Goal: Task Accomplishment & Management: Use online tool/utility

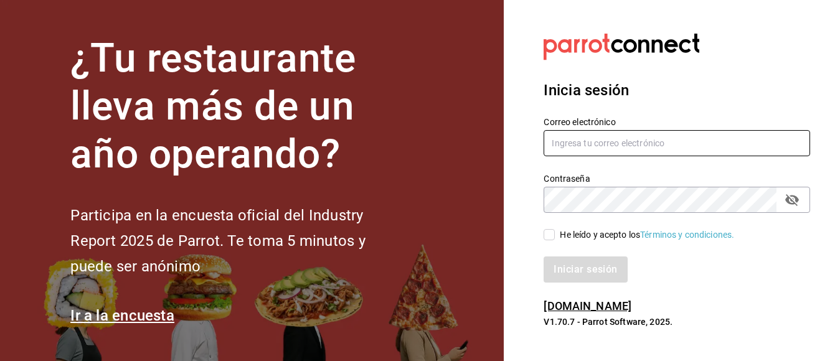
click at [593, 142] on input "text" at bounding box center [677, 143] width 267 height 26
click at [593, 145] on input "iniridessam" at bounding box center [677, 143] width 267 height 26
click at [601, 146] on input "iniridessam" at bounding box center [677, 143] width 267 height 26
click at [596, 145] on input "[EMAIL_ADDRESS][DOMAIN_NAME]" at bounding box center [677, 143] width 267 height 26
type input "[EMAIL_ADDRESS][DOMAIN_NAME]"
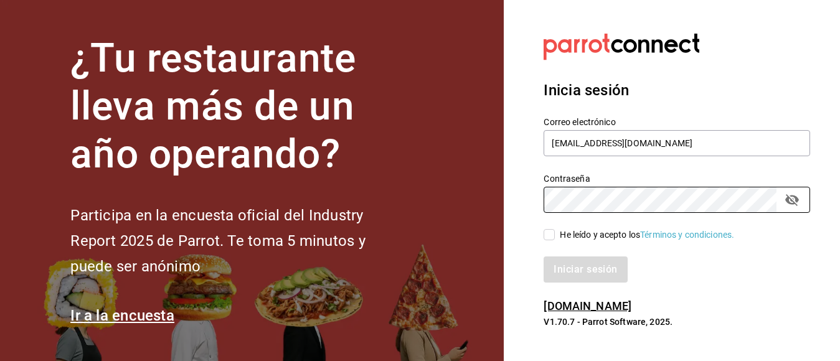
click at [553, 232] on input "He leído y acepto los Términos y condiciones." at bounding box center [549, 234] width 11 height 11
checkbox input "true"
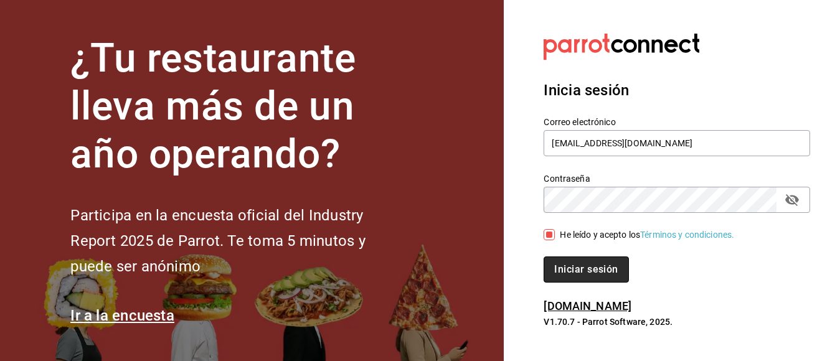
click at [562, 264] on button "Iniciar sesión" at bounding box center [586, 270] width 85 height 26
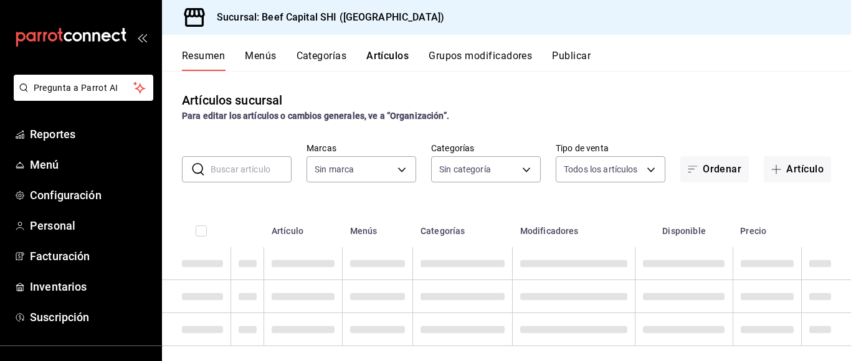
click at [379, 49] on div "Resumen Menús Categorías Artículos Grupos modificadores Publicar" at bounding box center [506, 53] width 689 height 36
click at [384, 56] on button "Artículos" at bounding box center [387, 60] width 42 height 21
click at [788, 166] on button "Artículo" at bounding box center [797, 169] width 67 height 26
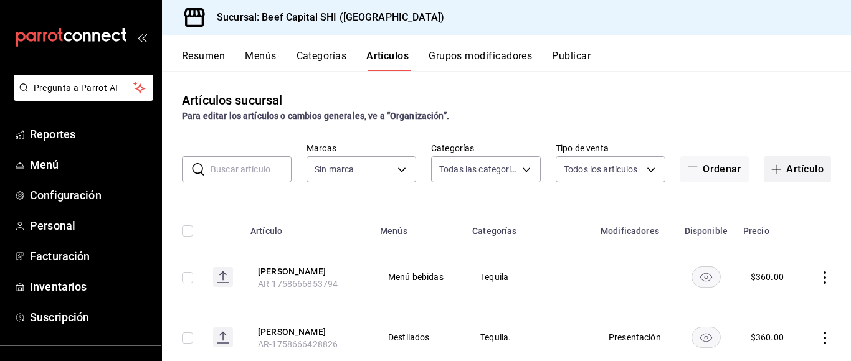
type input "8e149e92-2e81-41b7-bb06-f216bda6e039,230c4a31-dbb7-4585-b22f-1c5c36cb302b,19d1c…"
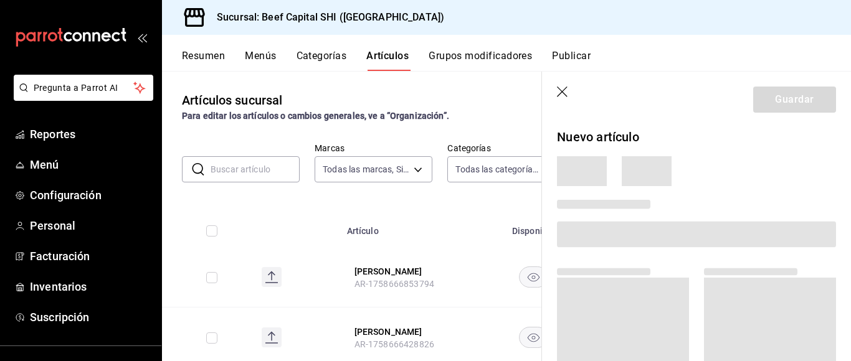
type input "605647f7-5ddc-403a-84da-aa3c8a25865f"
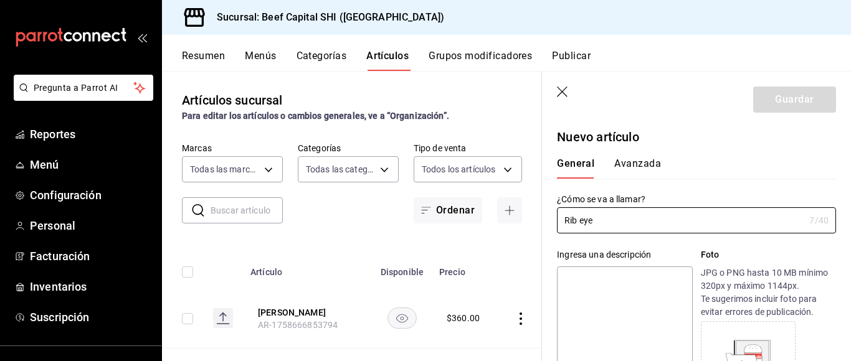
click at [614, 226] on input "Rib eye" at bounding box center [680, 220] width 247 height 25
click at [595, 223] on input "Rib eye" at bounding box center [680, 220] width 247 height 25
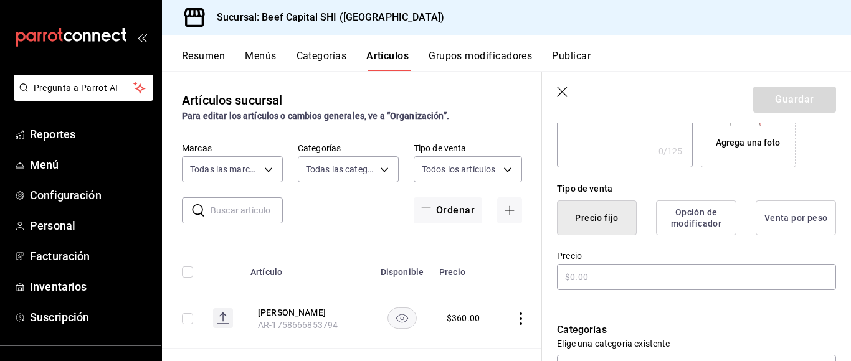
scroll to position [249, 0]
type input "Rib eye rappi"
click at [592, 278] on input "text" at bounding box center [696, 277] width 279 height 26
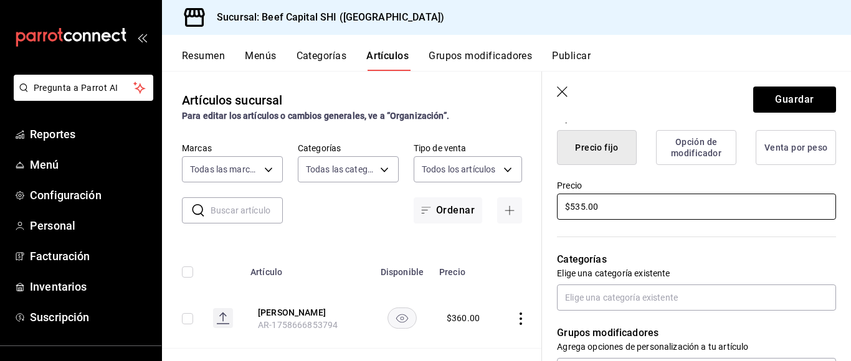
scroll to position [323, 0]
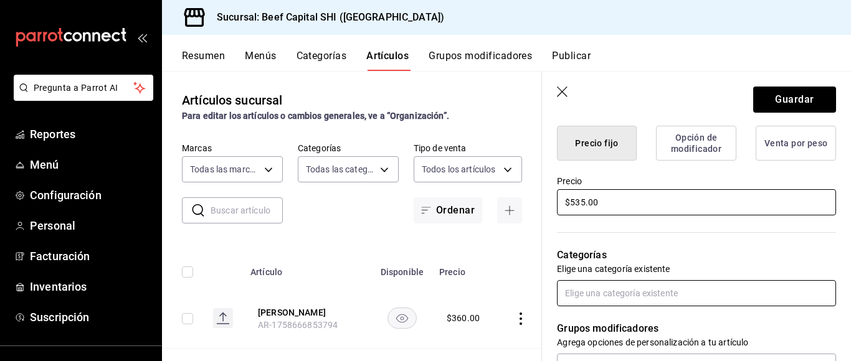
type input "$535.00"
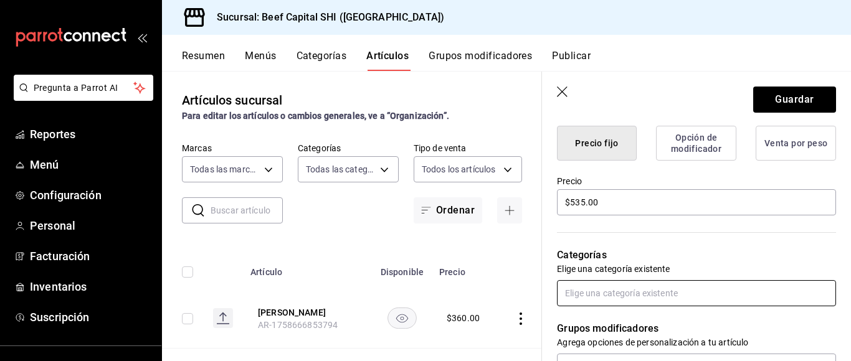
click at [669, 289] on input "text" at bounding box center [696, 293] width 279 height 26
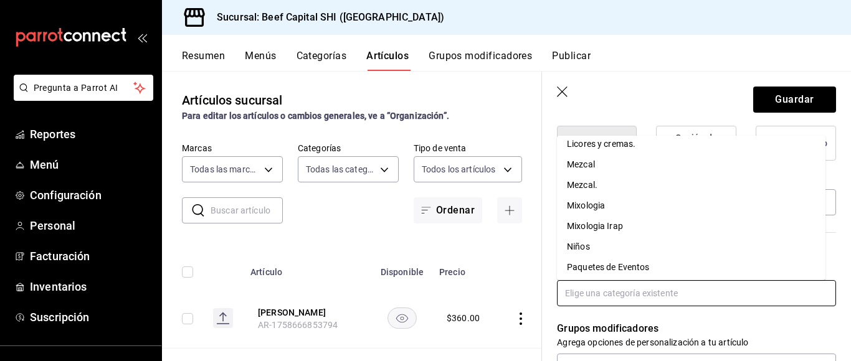
scroll to position [748, 0]
click at [591, 262] on li "Plataformas" at bounding box center [691, 267] width 268 height 21
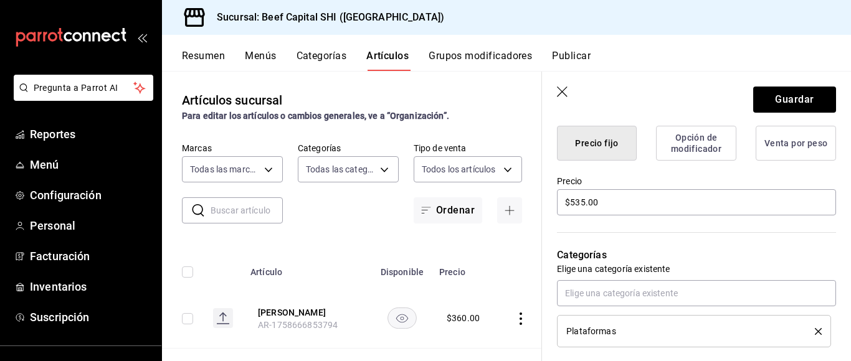
click at [609, 328] on span "Plataformas" at bounding box center [590, 331] width 49 height 9
click at [797, 98] on button "Guardar" at bounding box center [794, 100] width 83 height 26
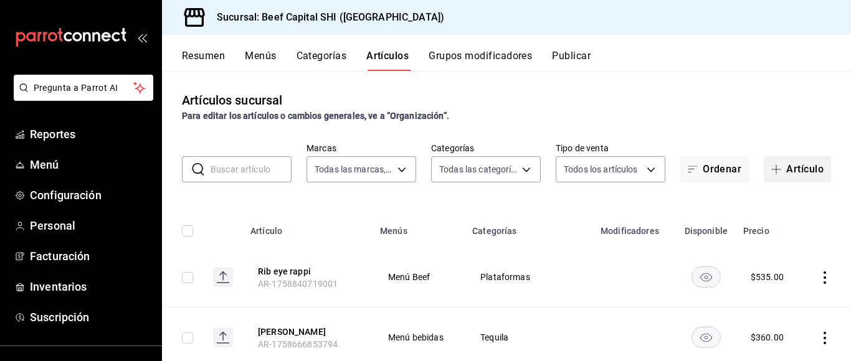
click at [789, 164] on button "Artículo" at bounding box center [797, 169] width 67 height 26
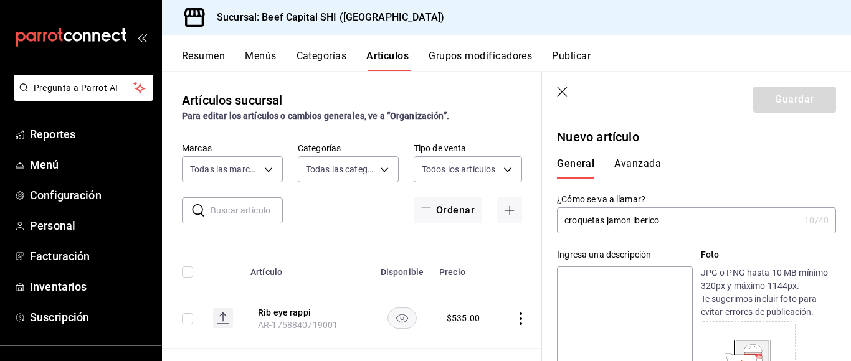
click at [567, 222] on input "croquetas jamon iberico" at bounding box center [678, 220] width 242 height 25
click at [624, 220] on input "croquetas jamon iberico" at bounding box center [678, 220] width 242 height 25
click at [669, 219] on input "croquetas jamon iberico" at bounding box center [678, 220] width 242 height 25
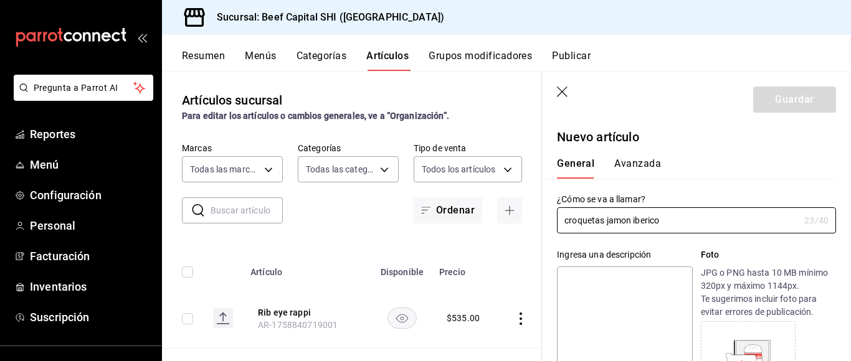
scroll to position [62, 0]
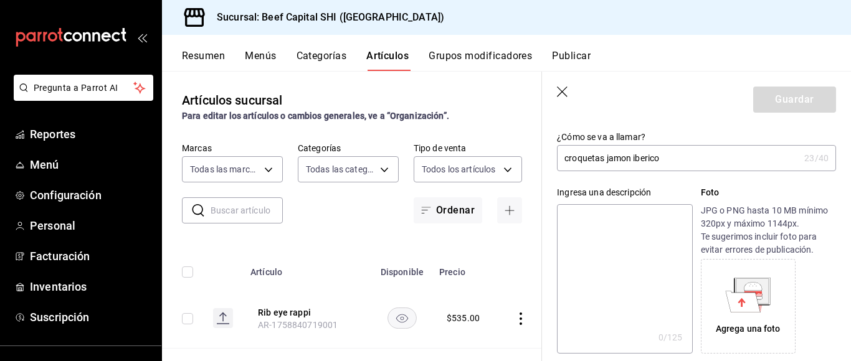
click at [568, 160] on input "croquetas jamon iberico" at bounding box center [678, 158] width 242 height 25
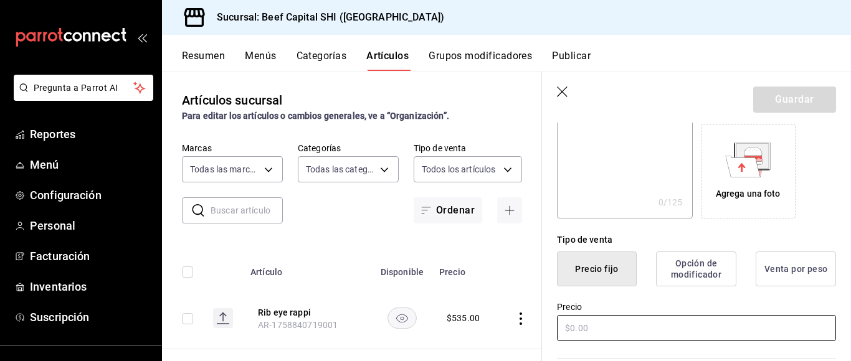
scroll to position [249, 0]
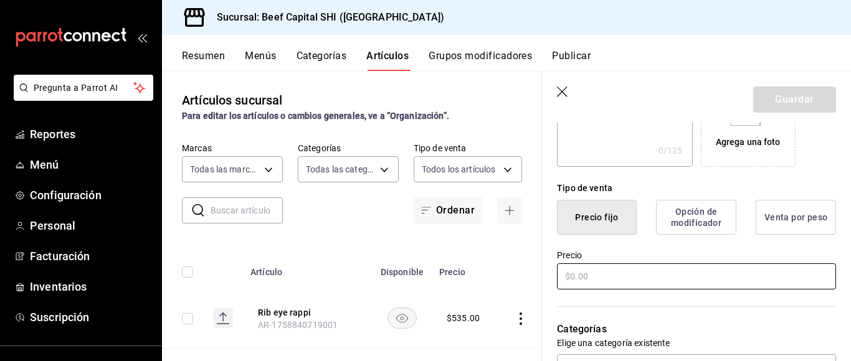
type input "Croquetas jamon iberico"
click at [602, 277] on input "text" at bounding box center [696, 277] width 279 height 26
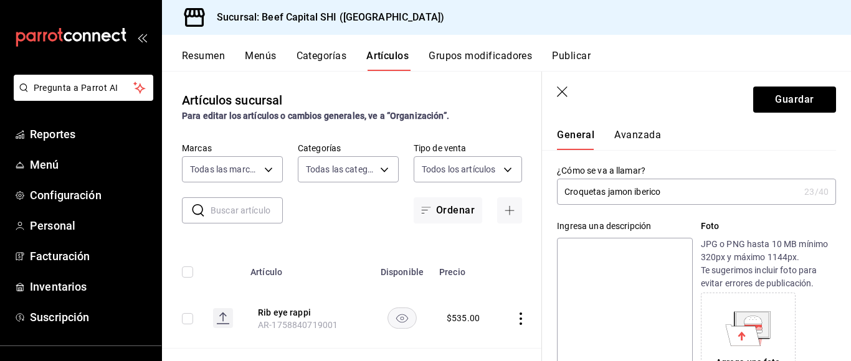
scroll to position [0, 0]
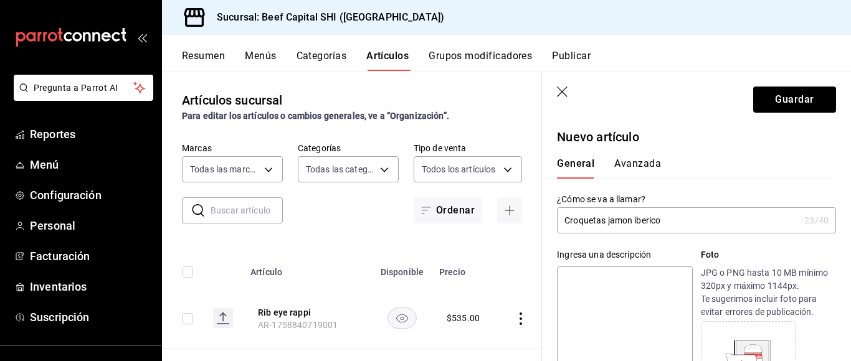
type input "$210.00"
click at [668, 216] on input "Croquetas jamon iberico" at bounding box center [678, 220] width 242 height 25
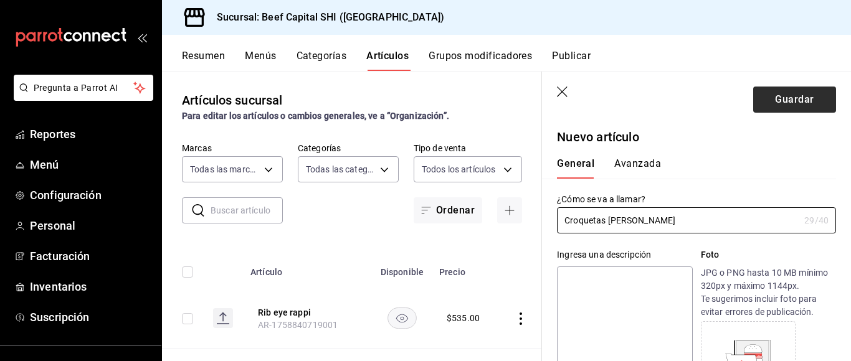
type input "Croquetas jamon iberico rappi"
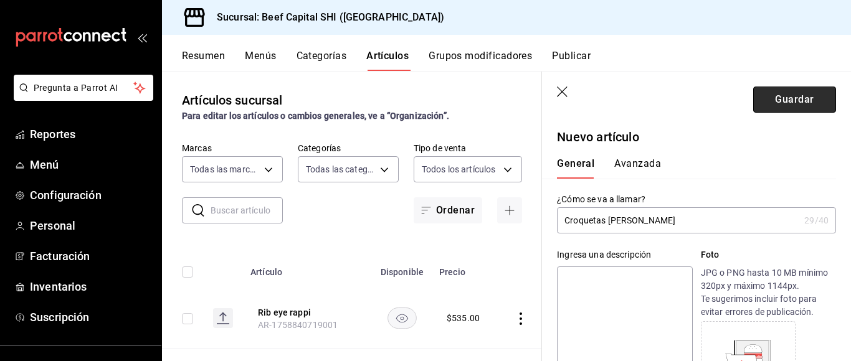
click at [763, 102] on button "Guardar" at bounding box center [794, 100] width 83 height 26
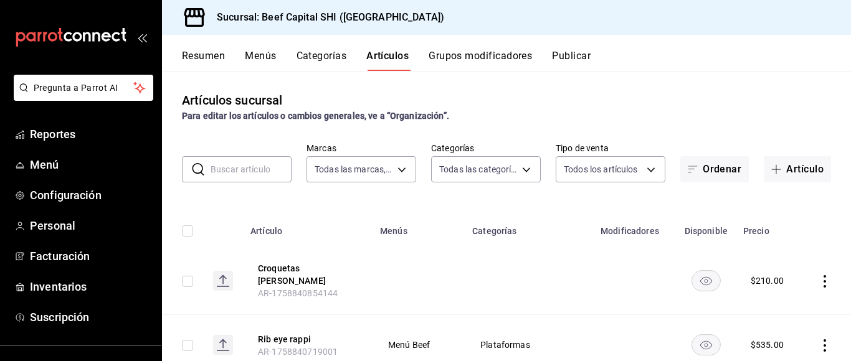
scroll to position [62, 0]
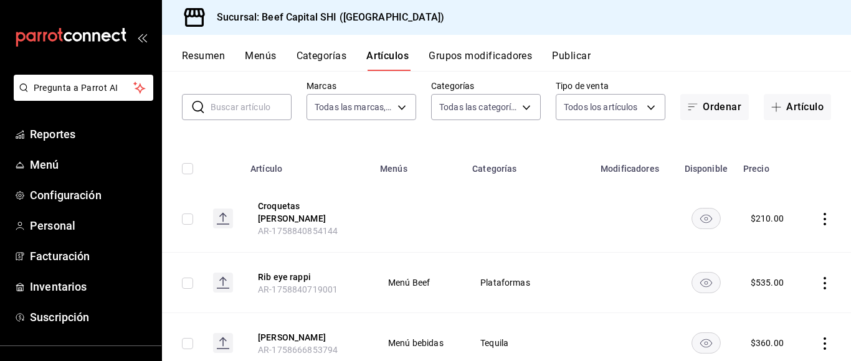
click at [819, 218] on icon "actions" at bounding box center [825, 219] width 12 height 12
click at [764, 245] on span "Editar" at bounding box center [777, 247] width 32 height 13
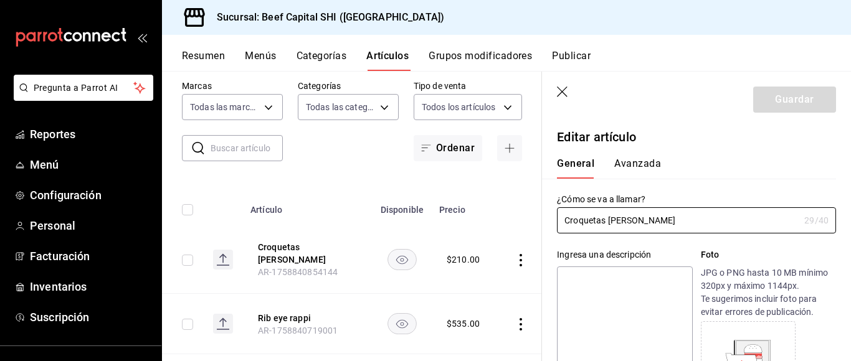
type input "$210.00"
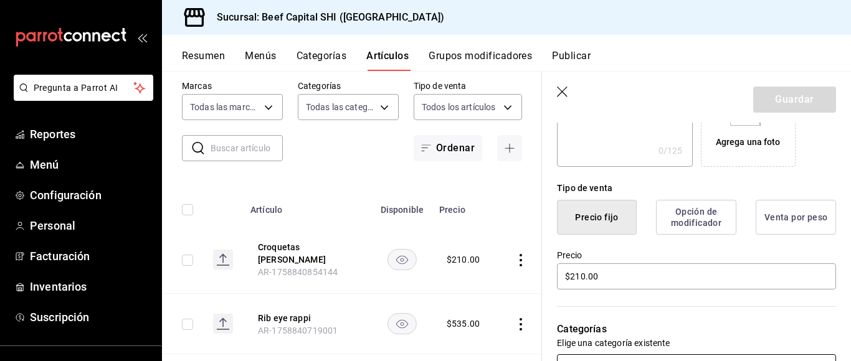
scroll to position [311, 0]
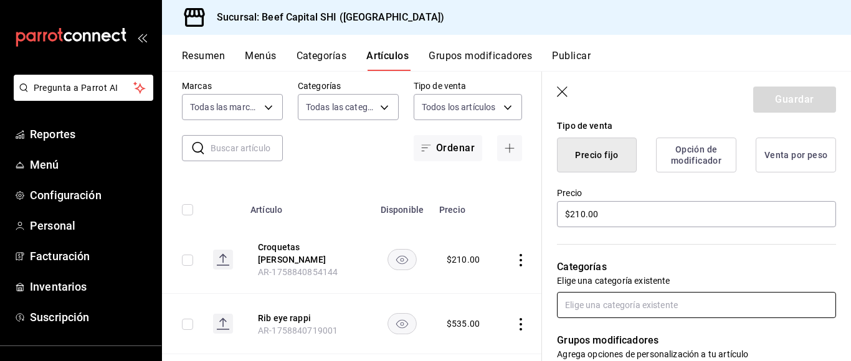
click at [663, 305] on input "text" at bounding box center [696, 305] width 279 height 26
type input "plata"
click at [630, 331] on li "Plataformas" at bounding box center [691, 333] width 268 height 21
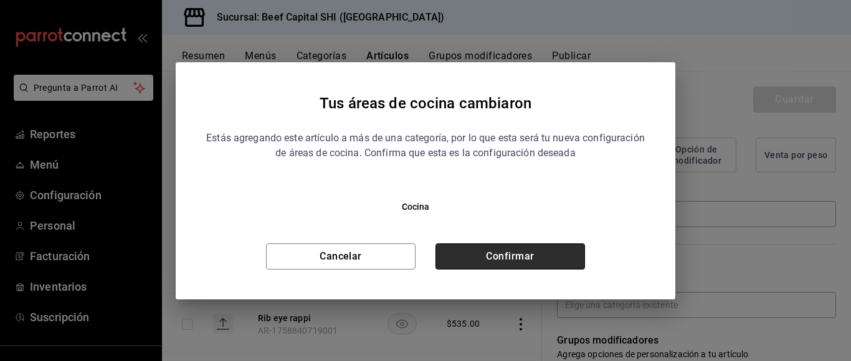
click at [478, 259] on button "Confirmar" at bounding box center [510, 257] width 150 height 26
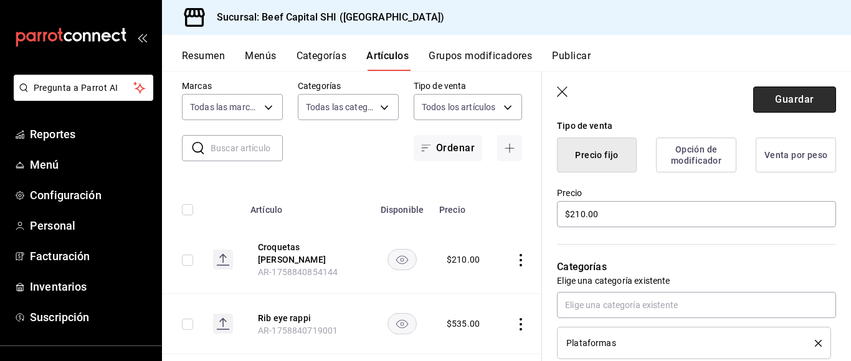
click at [764, 99] on button "Guardar" at bounding box center [794, 100] width 83 height 26
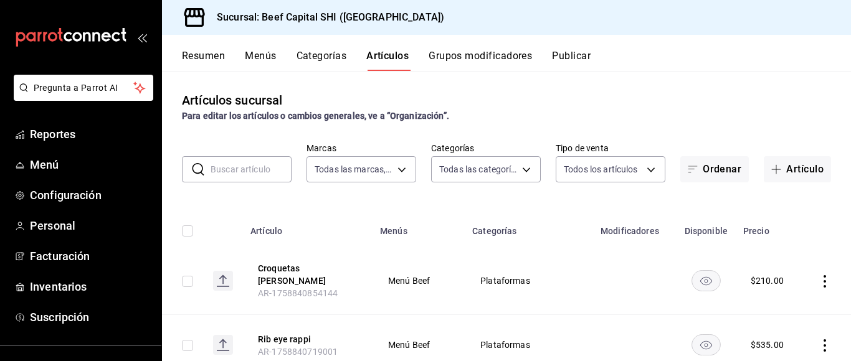
scroll to position [187, 0]
